Goal: Navigation & Orientation: Find specific page/section

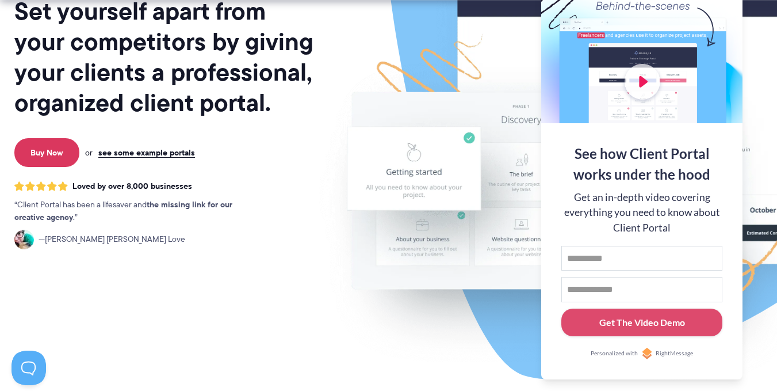
scroll to position [161, 0]
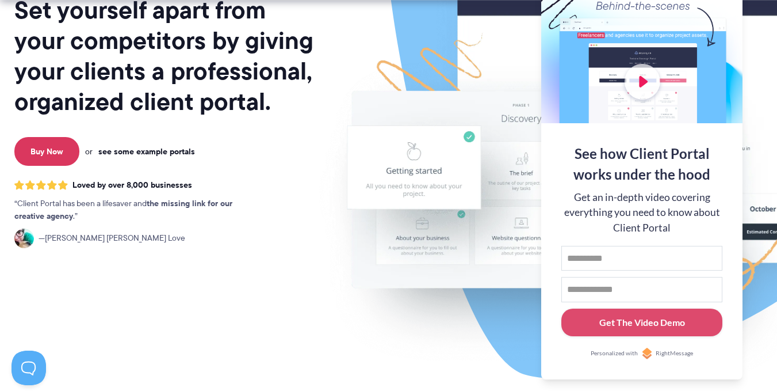
click at [170, 152] on link "see some example portals" at bounding box center [146, 151] width 97 height 10
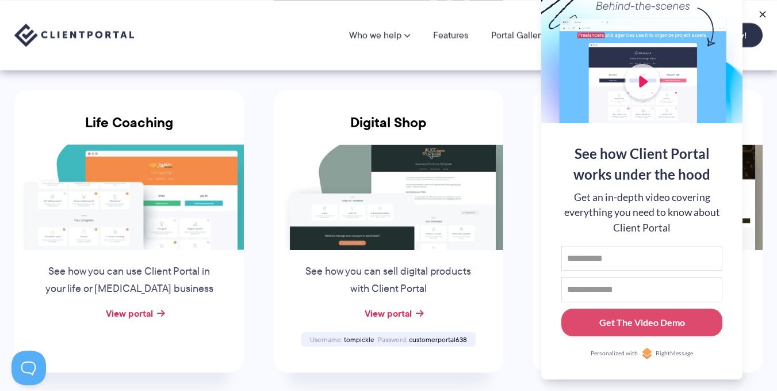
scroll to position [821, 0]
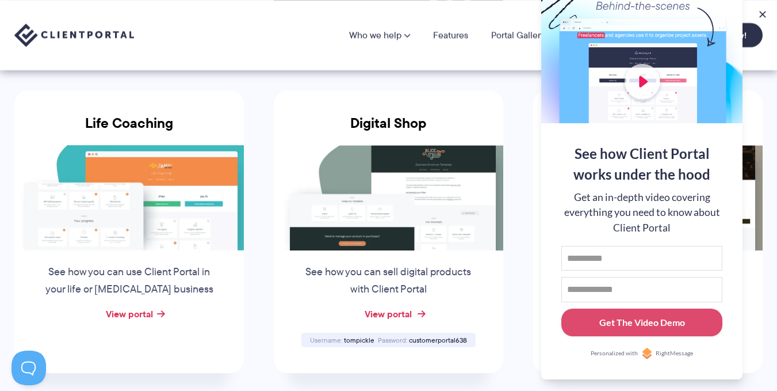
click at [395, 307] on link "View portal" at bounding box center [388, 314] width 47 height 14
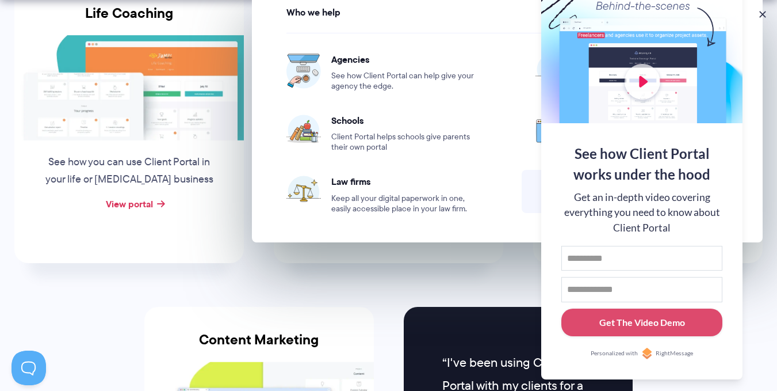
scroll to position [932, 0]
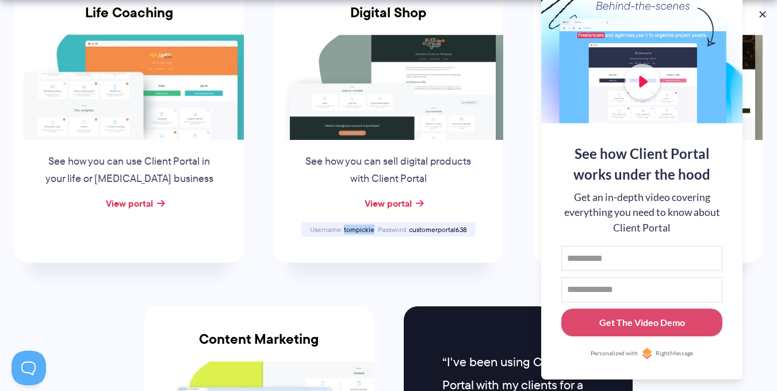
drag, startPoint x: 345, startPoint y: 143, endPoint x: 373, endPoint y: 139, distance: 28.4
click at [373, 224] on span "tompickle" at bounding box center [359, 229] width 30 height 10
copy span "tompickle"
drag, startPoint x: 408, startPoint y: 141, endPoint x: 469, endPoint y: 140, distance: 61.0
click at [469, 222] on div "Username tompickle Password customerportal638" at bounding box center [389, 229] width 174 height 14
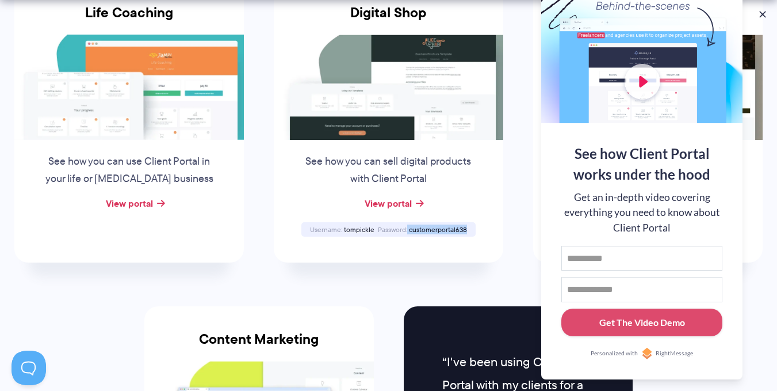
copy div "customerportal638"
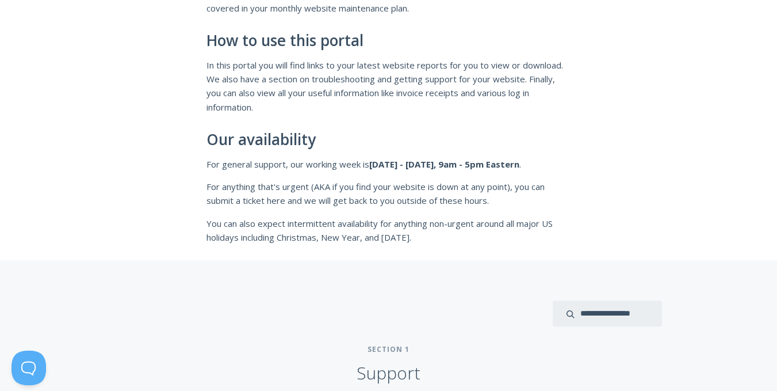
scroll to position [211, 0]
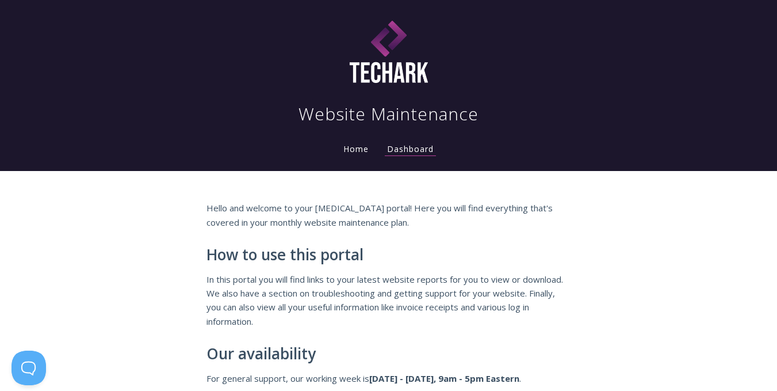
click at [341, 154] on link "Home" at bounding box center [356, 148] width 30 height 11
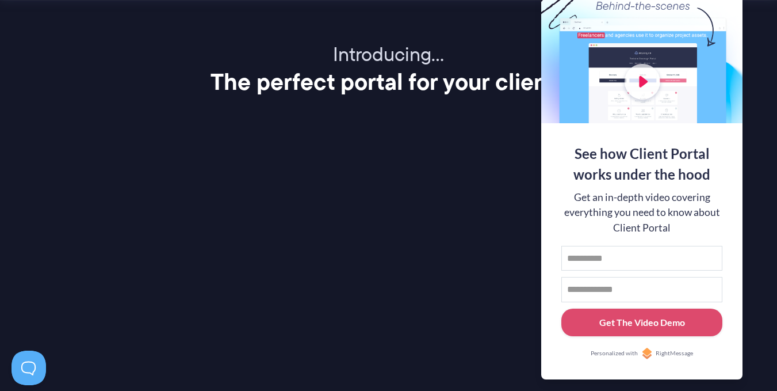
scroll to position [1416, 0]
